Goal: Navigation & Orientation: Find specific page/section

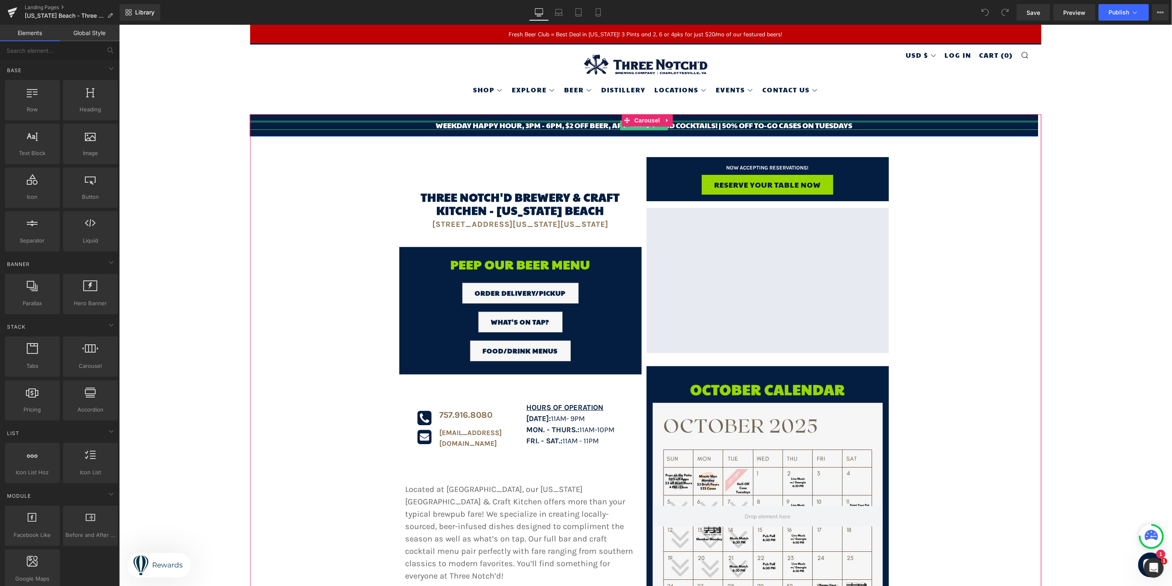
click at [757, 122] on div at bounding box center [643, 121] width 1053 height 2
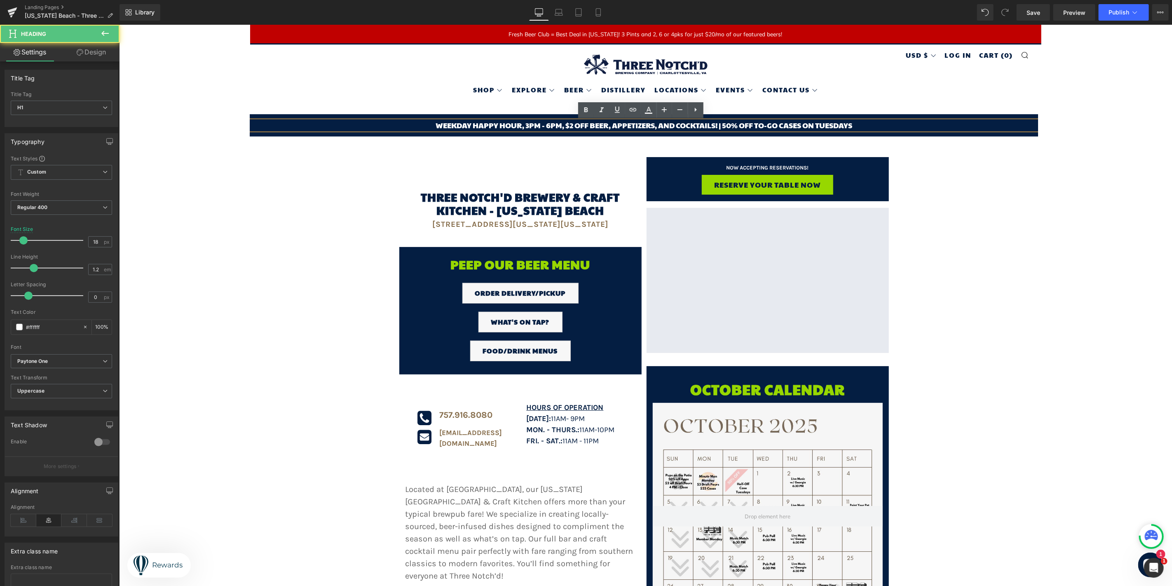
click at [755, 127] on h1 "Weekday happy hour, 3pm - 6pm, $2 off beer, appetizers, and cocktails! | 50% of…" at bounding box center [643, 124] width 1027 height 9
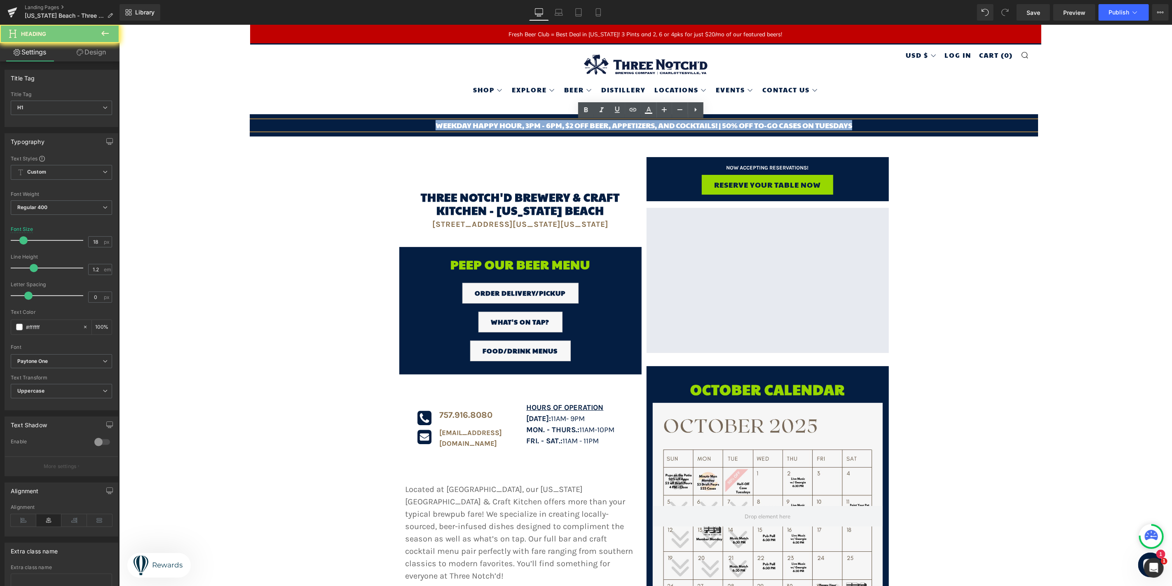
click at [755, 127] on h1 "Weekday happy hour, 3pm - 6pm, $2 off beer, appetizers, and cocktails! | 50% of…" at bounding box center [643, 124] width 1027 height 9
click at [450, 122] on h1 "Weekday happy hour, 3pm - 6pm, $2 off beer, appetizers, and cocktails! | 50% of…" at bounding box center [643, 124] width 1027 height 9
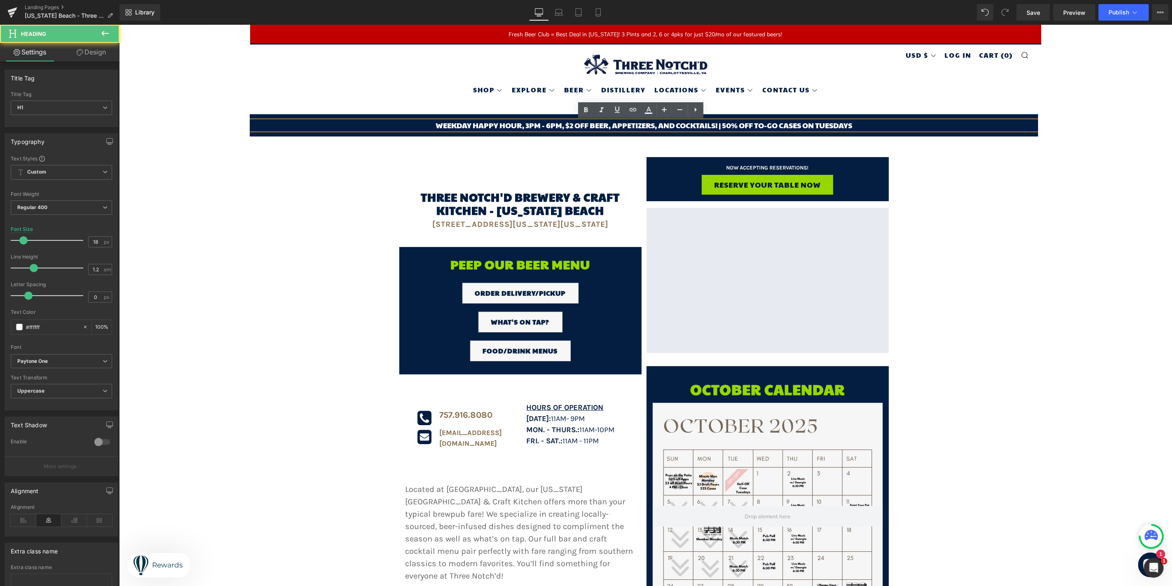
click at [450, 122] on h1 "Weekday happy hour, 3pm - 6pm, $2 off beer, appetizers, and cocktails! | 50% of…" at bounding box center [643, 124] width 1027 height 9
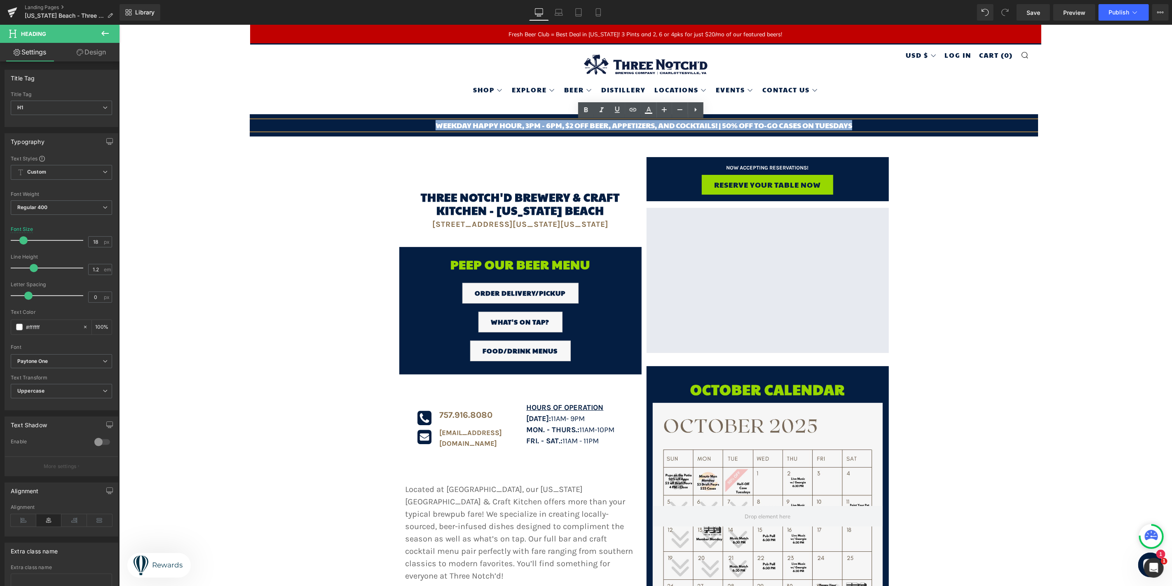
paste div
